Goal: Check status: Check status

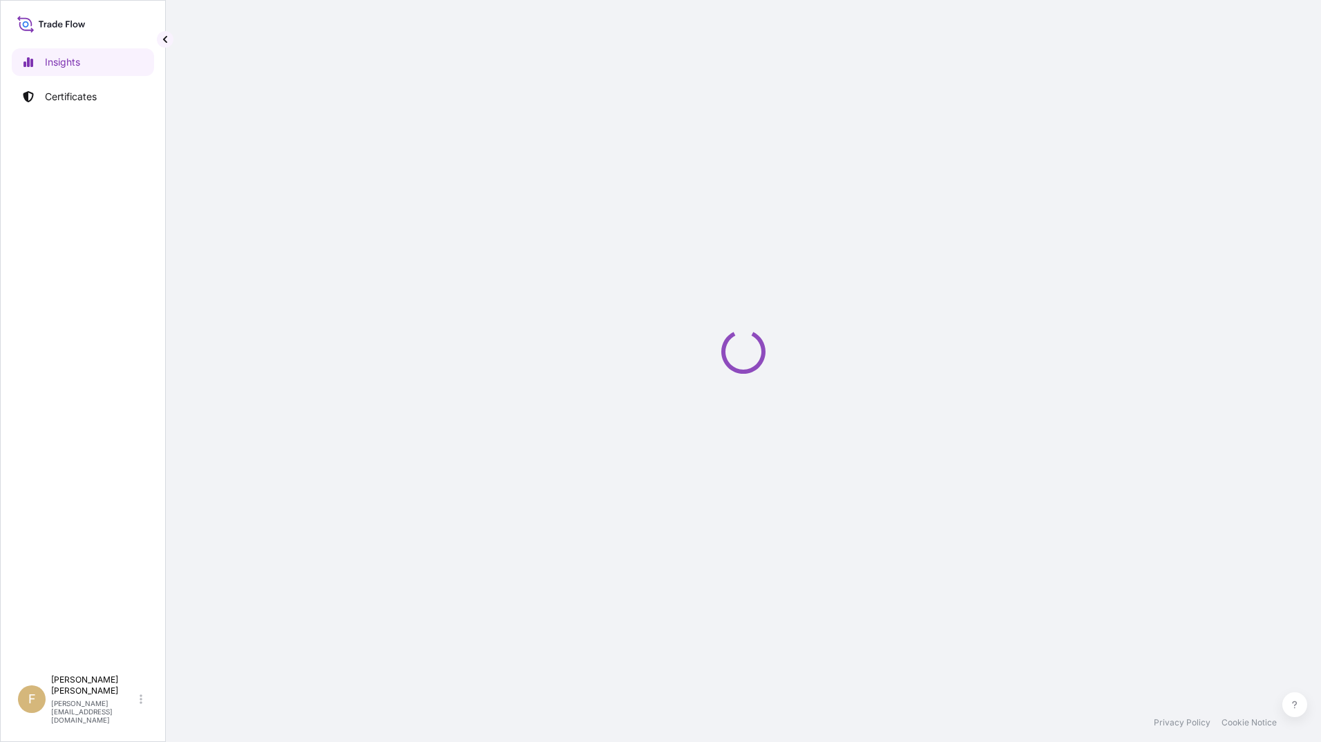
select select "2025"
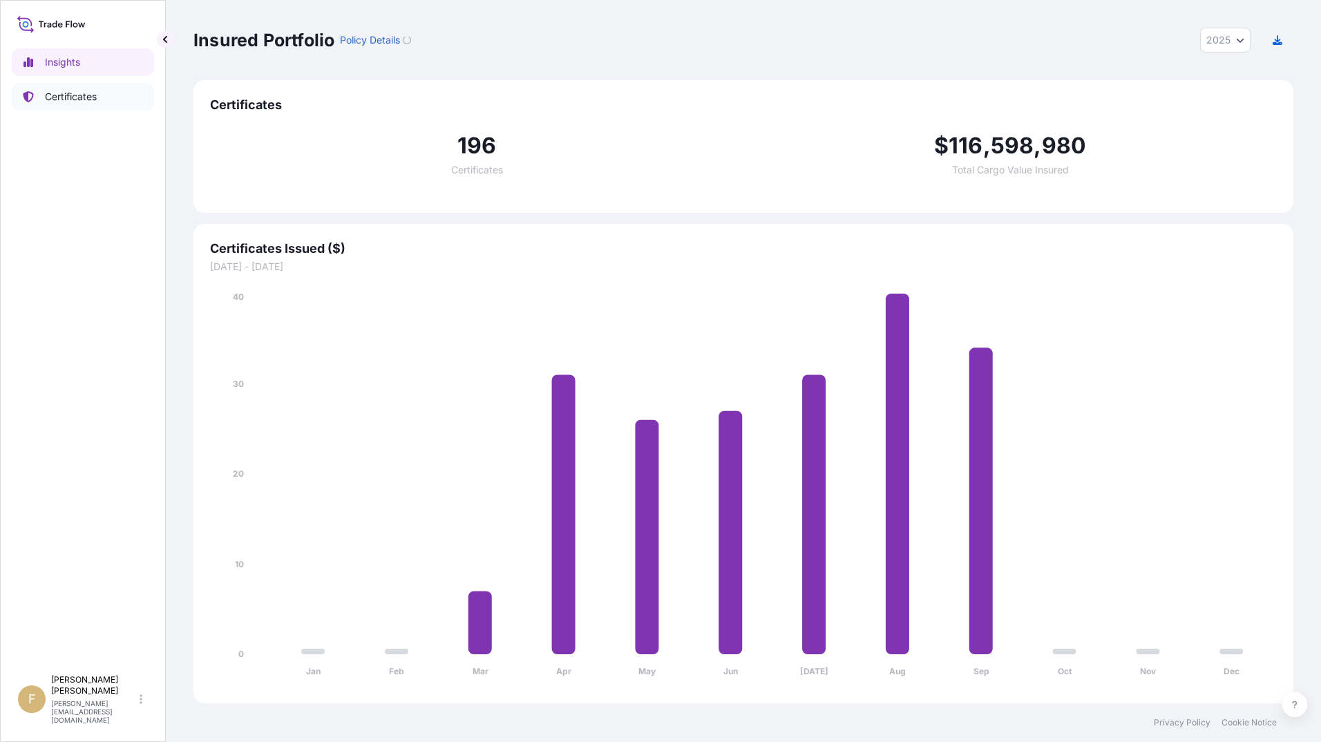
click at [44, 94] on link "Certificates" at bounding box center [83, 97] width 142 height 28
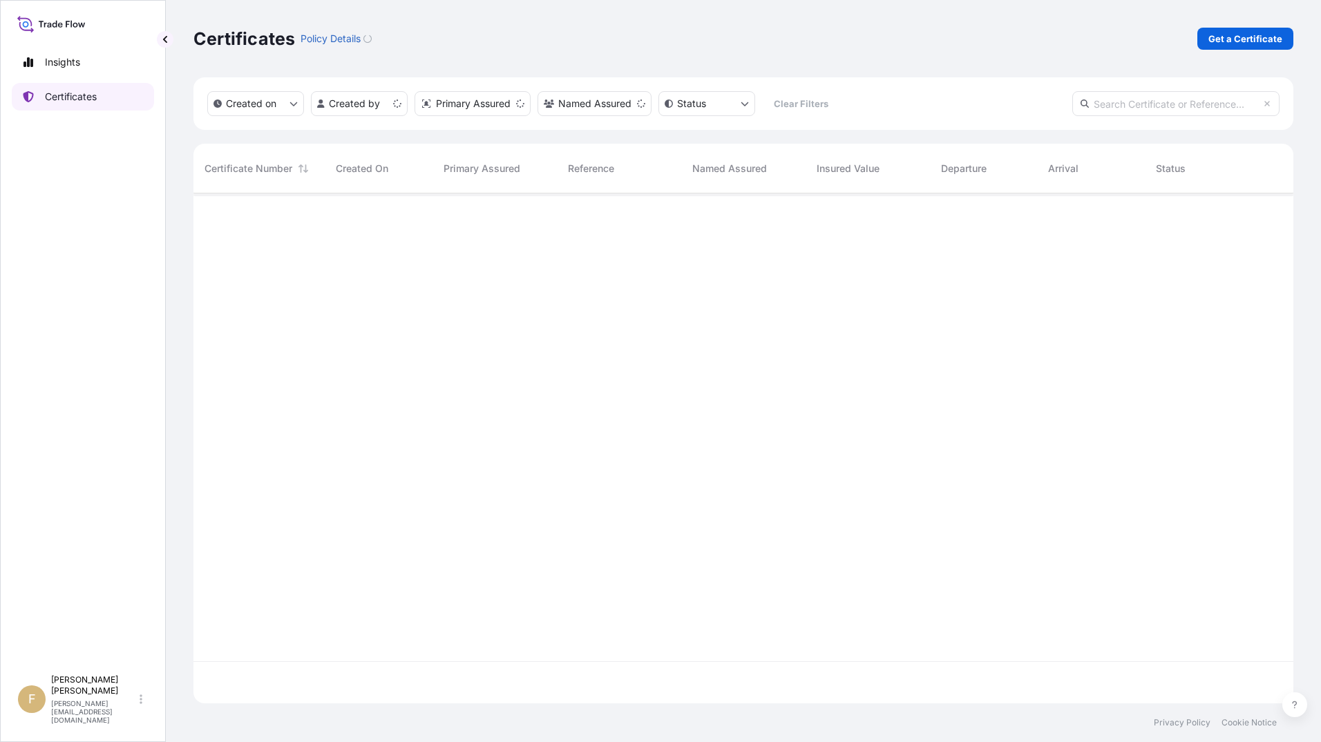
scroll to position [507, 1090]
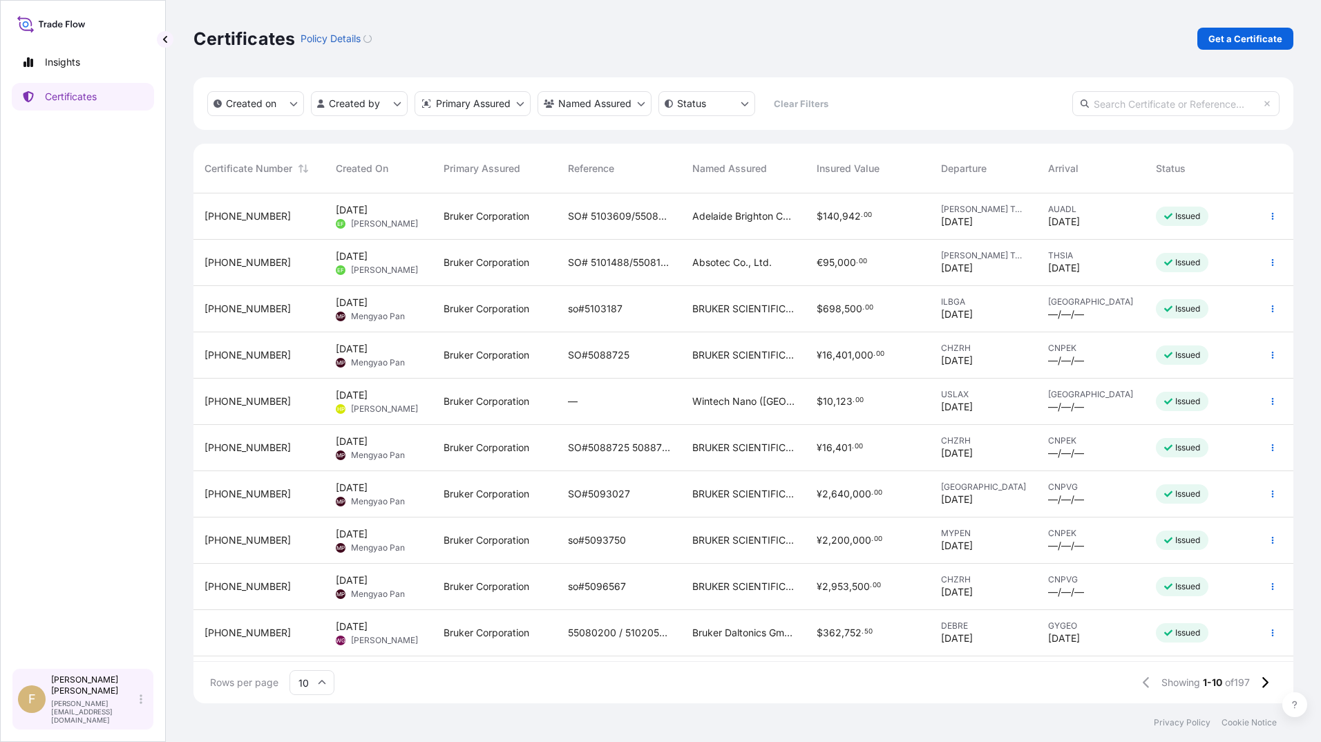
click at [142, 704] on icon at bounding box center [141, 699] width 3 height 10
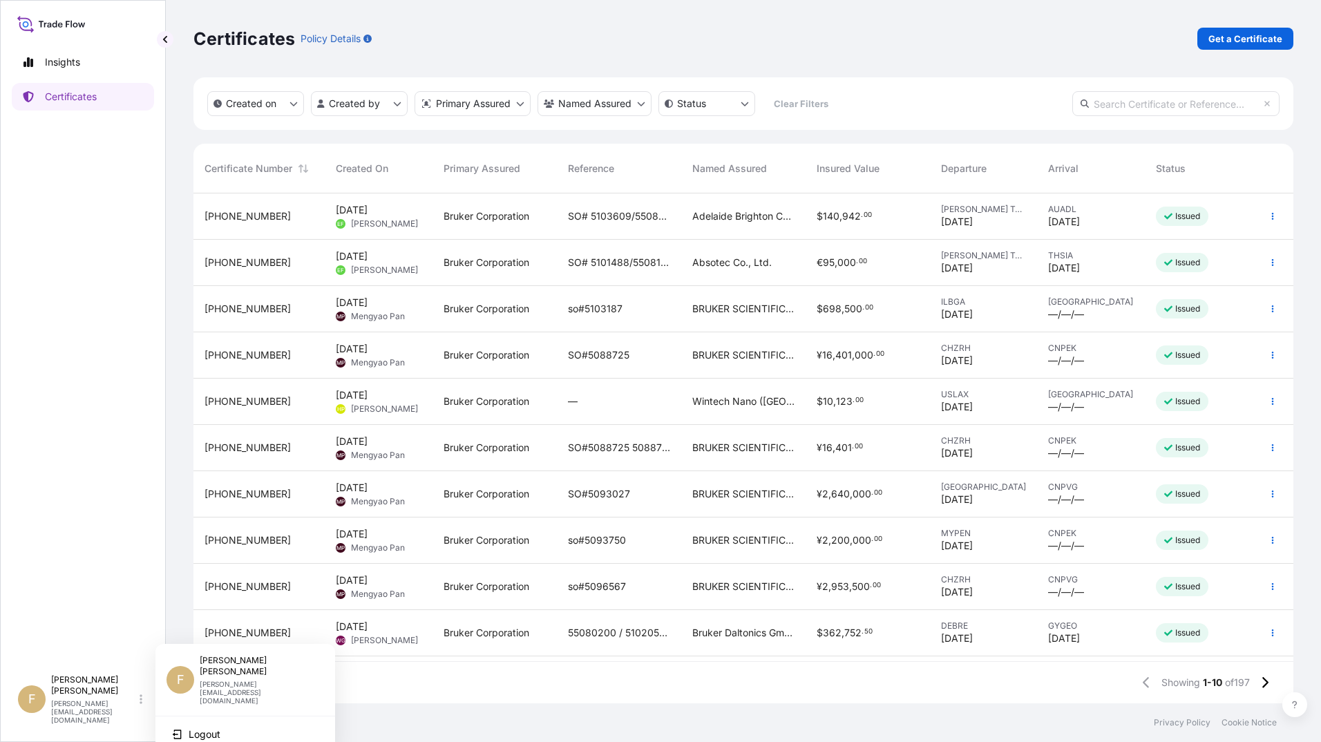
click at [330, 36] on p "Policy Details" at bounding box center [331, 39] width 60 height 14
click at [358, 37] on p "Policy Details" at bounding box center [331, 39] width 60 height 14
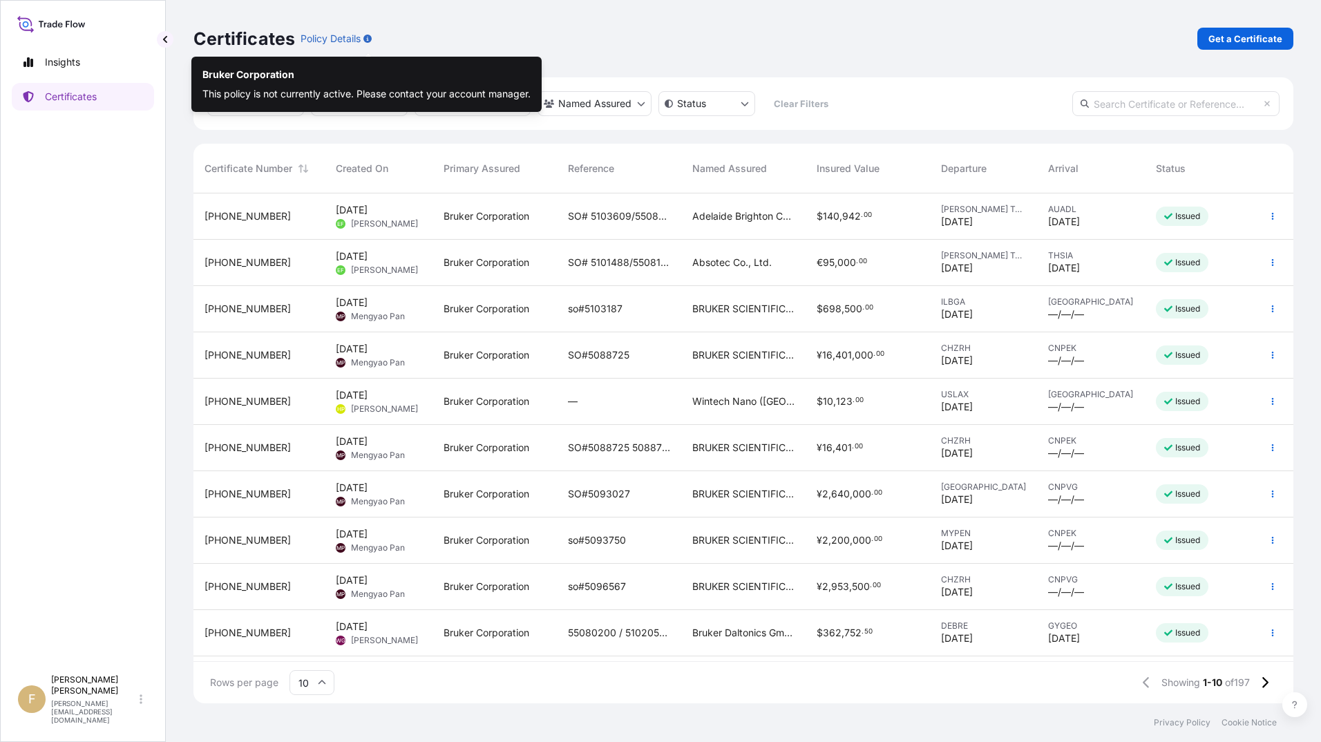
click at [366, 39] on icon "button" at bounding box center [367, 39] width 8 height 8
